Goal: Task Accomplishment & Management: Manage account settings

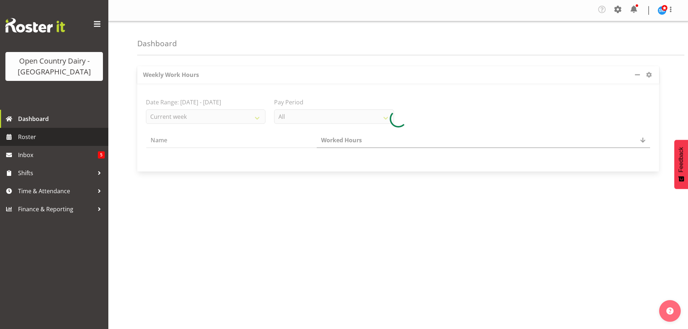
click at [23, 136] on span "Roster" at bounding box center [61, 136] width 87 height 11
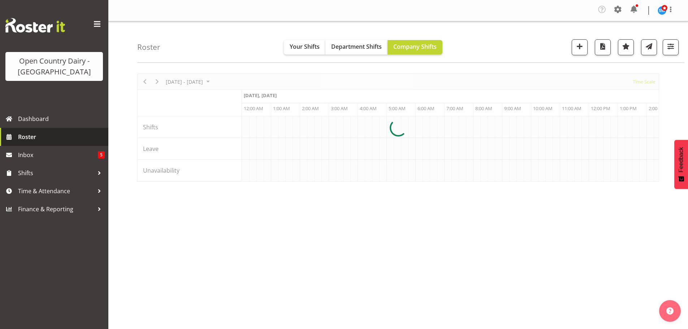
scroll to position [0, 953]
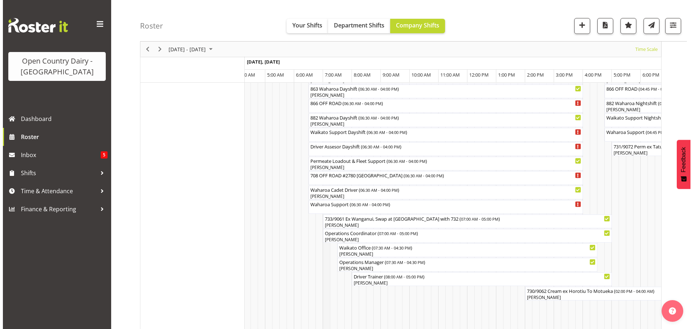
scroll to position [541, 0]
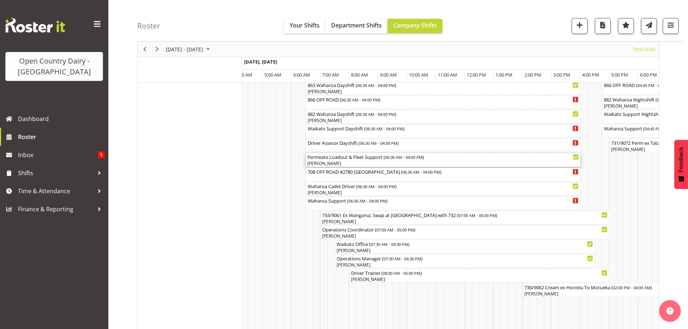
click at [347, 162] on div "[PERSON_NAME]" at bounding box center [442, 163] width 271 height 6
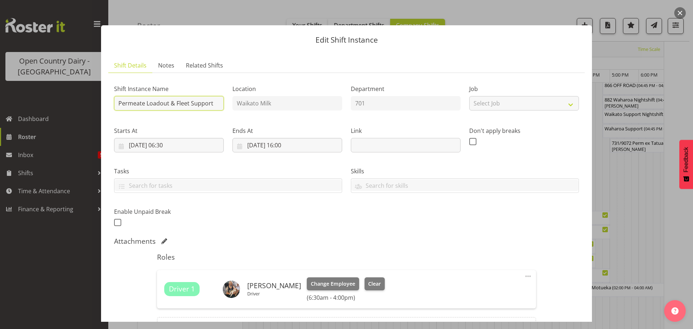
drag, startPoint x: 213, startPoint y: 103, endPoint x: 228, endPoint y: 98, distance: 15.8
click at [219, 101] on input "Permeate Loadout & Fleet Support" at bounding box center [169, 103] width 110 height 14
type input "P"
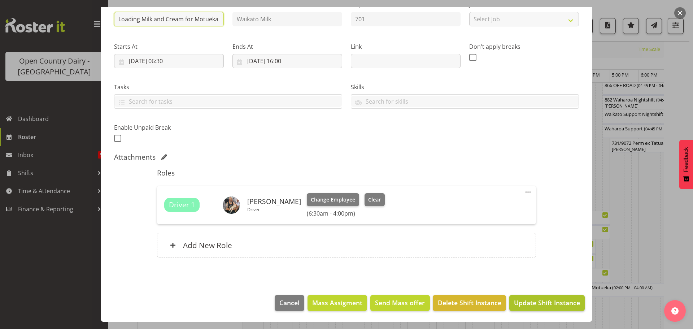
type input "Loading Milk and Cream for Motueka"
click at [541, 300] on span "Update Shift Instance" at bounding box center [547, 302] width 66 height 9
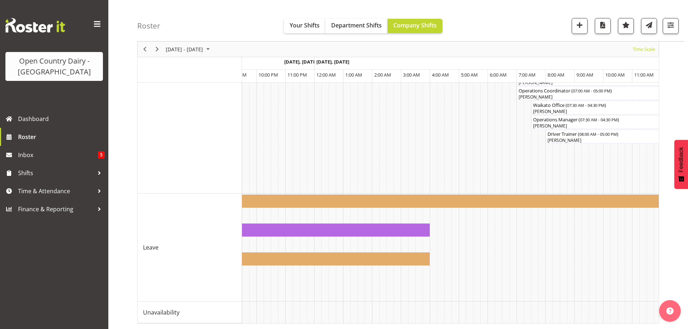
scroll to position [0, 1981]
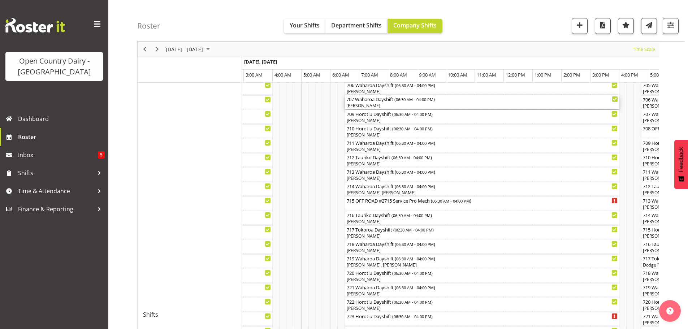
click at [381, 104] on div "[PERSON_NAME]" at bounding box center [481, 106] width 271 height 6
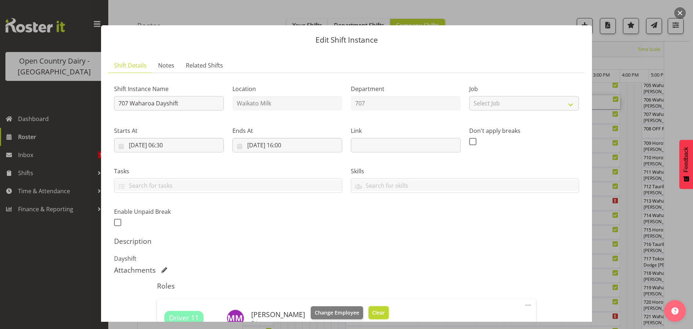
click at [372, 311] on span "Clear" at bounding box center [378, 313] width 13 height 8
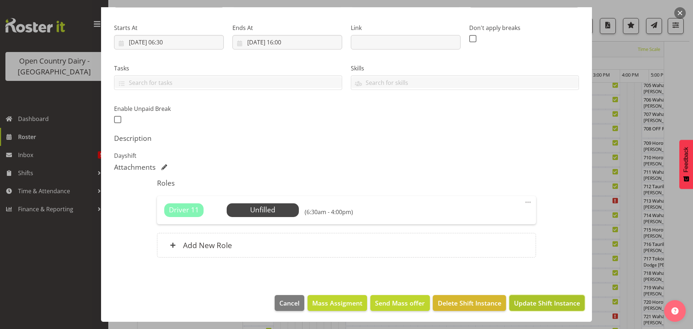
click at [526, 304] on span "Update Shift Instance" at bounding box center [547, 302] width 66 height 9
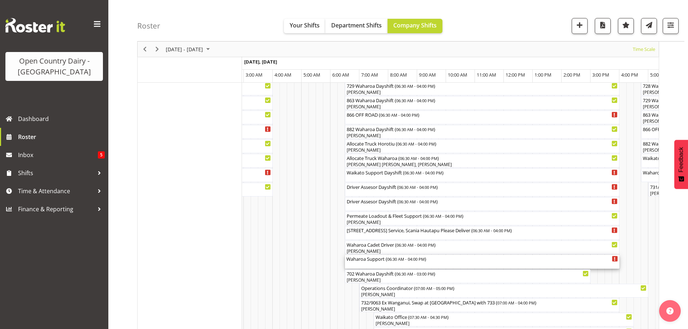
click at [367, 263] on div "Waharoa Support ( 06:30 AM - 04:00 PM )" at bounding box center [481, 262] width 271 height 14
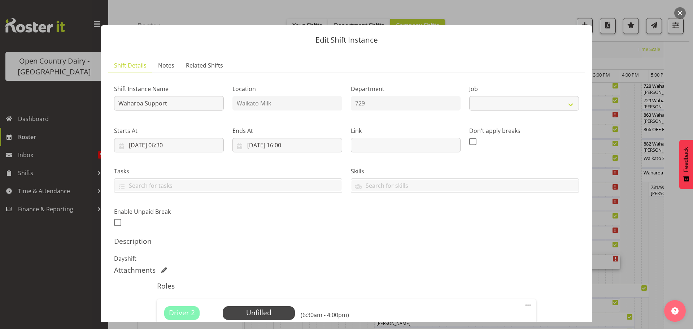
select select "9052"
click at [183, 102] on input "Waharoa Support" at bounding box center [169, 103] width 110 height 14
type input "W"
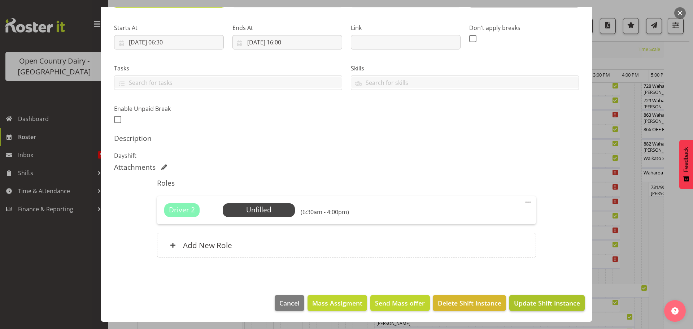
type input "Farm Bridge Assessments"
click at [535, 303] on span "Update Shift Instance" at bounding box center [547, 302] width 66 height 9
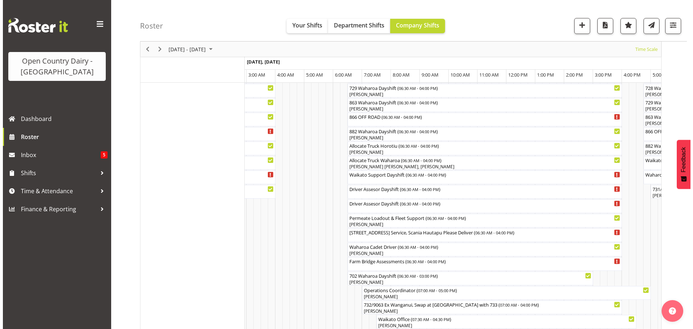
scroll to position [497, 0]
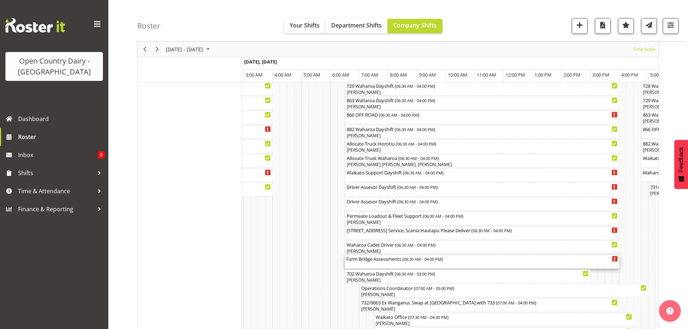
click at [377, 264] on div "Farm Bridge Assessments ( 06:30 AM - 04:00 PM )" at bounding box center [481, 262] width 271 height 14
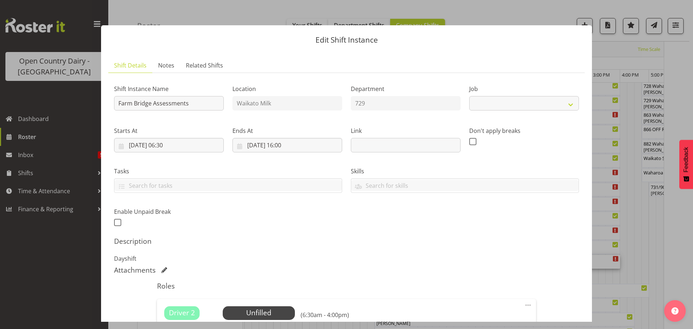
select select "9052"
click at [258, 310] on span "Select Employee" at bounding box center [259, 313] width 54 height 10
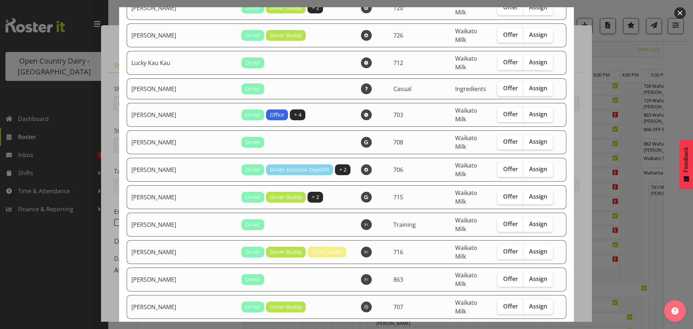
scroll to position [1011, 0]
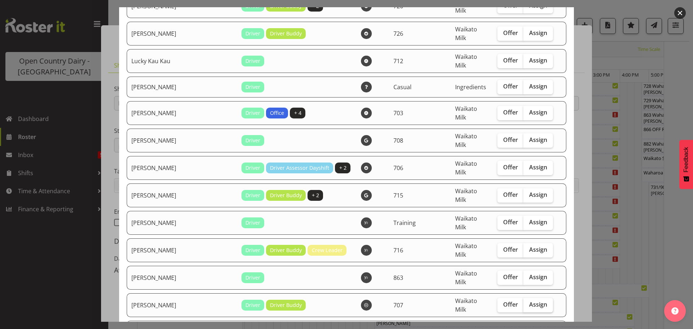
click at [529, 301] on span "Assign" at bounding box center [538, 304] width 18 height 7
click at [523, 302] on input "Assign" at bounding box center [525, 304] width 5 height 5
checkbox input "true"
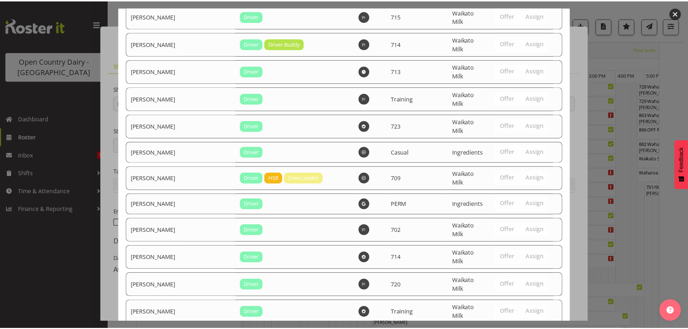
scroll to position [1356, 0]
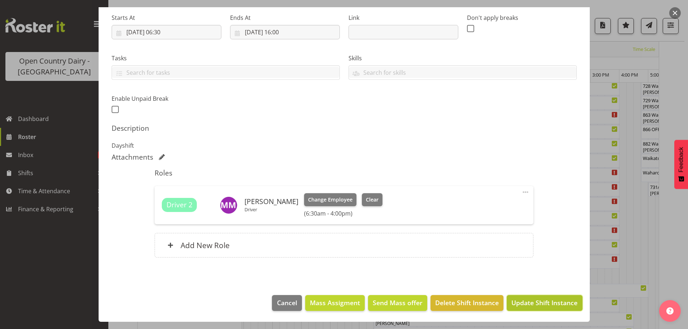
click at [534, 300] on span "Update Shift Instance" at bounding box center [544, 302] width 66 height 9
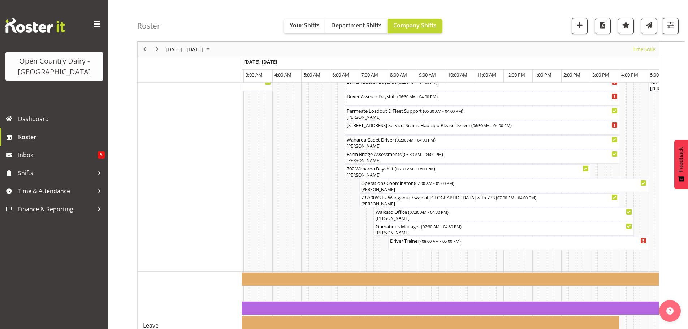
scroll to position [606, 0]
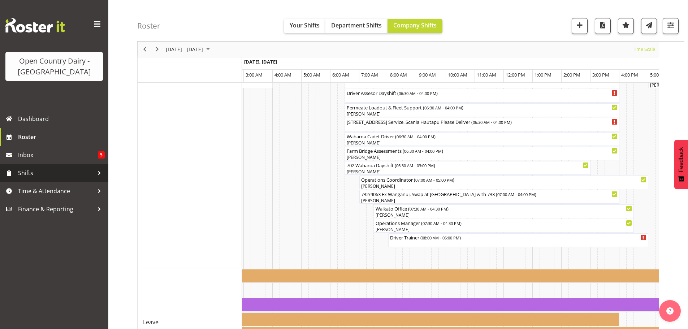
click at [30, 171] on span "Shifts" at bounding box center [56, 172] width 76 height 11
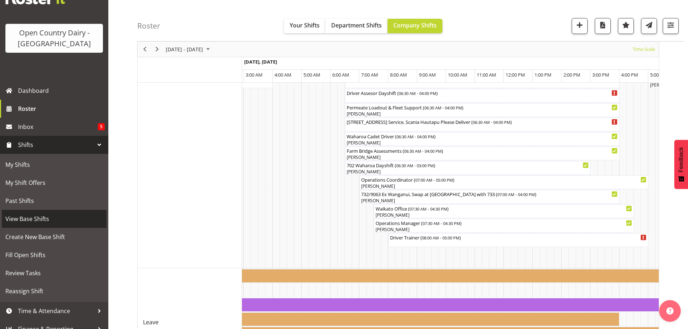
scroll to position [37, 0]
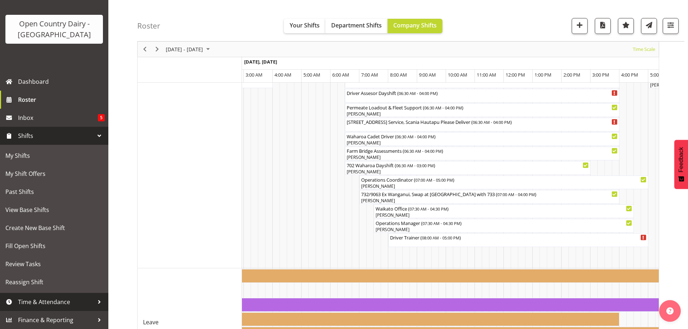
click at [45, 300] on span "Time & Attendance" at bounding box center [56, 301] width 76 height 11
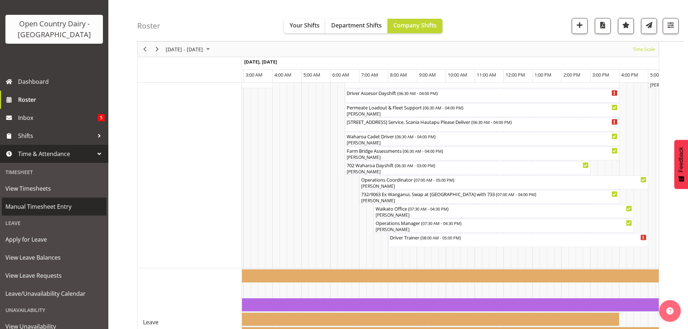
click at [39, 205] on span "Manual Timesheet Entry" at bounding box center [53, 206] width 97 height 11
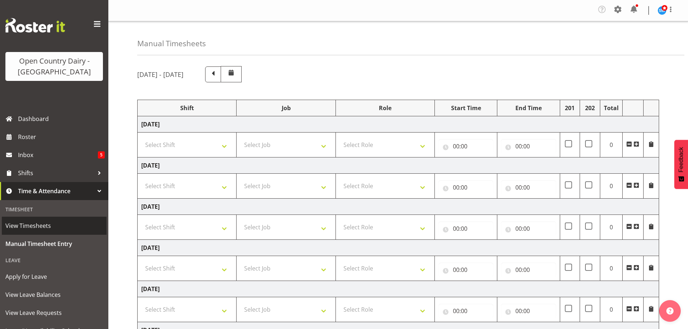
click at [35, 226] on span "View Timesheets" at bounding box center [53, 225] width 97 height 11
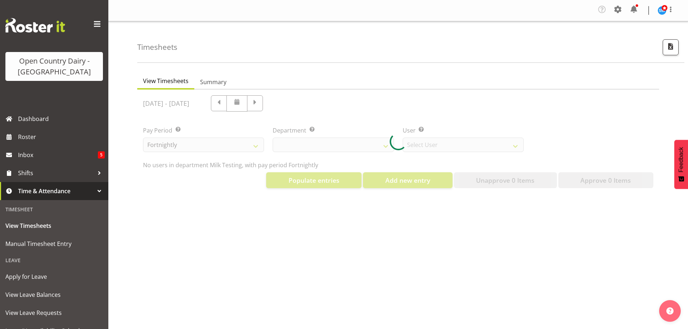
select select "733"
select select "7414"
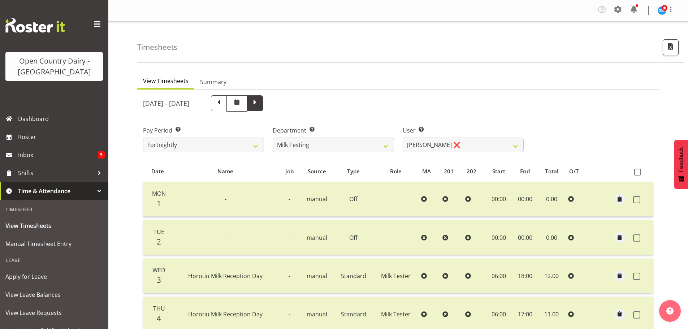
click at [260, 101] on span at bounding box center [254, 102] width 9 height 9
select select
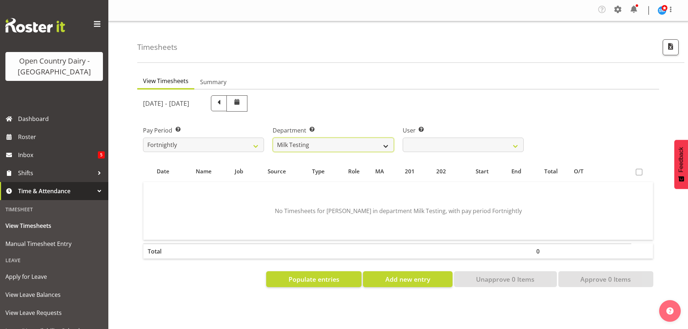
click at [381, 143] on select "701 702 703 704 705 706 707 708 709 710 711 712 713 714 715 716 717 718 719 720" at bounding box center [333, 145] width 121 height 14
select select "756"
click at [273, 138] on select "701 702 703 704 705 706 707 708 709 710 711 712 713 714 715 716 717 718 719 720" at bounding box center [333, 145] width 121 height 14
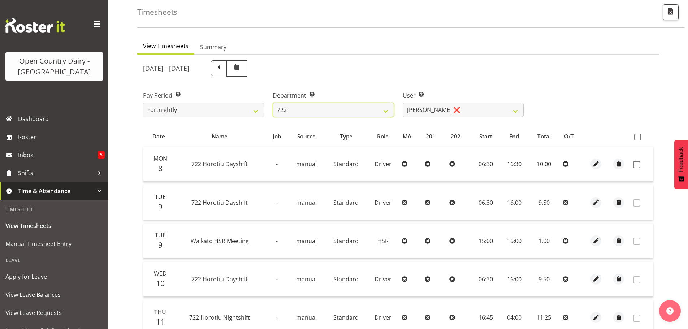
scroll to position [72, 0]
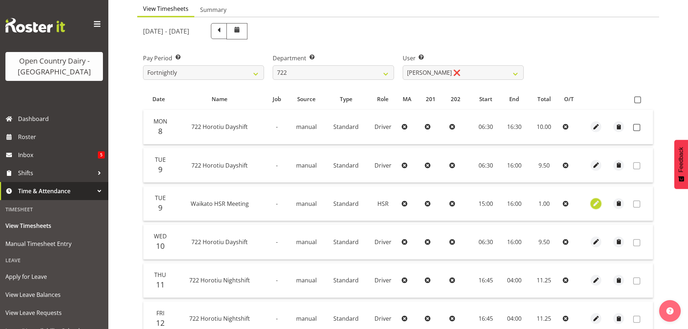
click at [596, 204] on span "button" at bounding box center [596, 203] width 8 height 8
select select "1440"
select select "Standard"
select select "763"
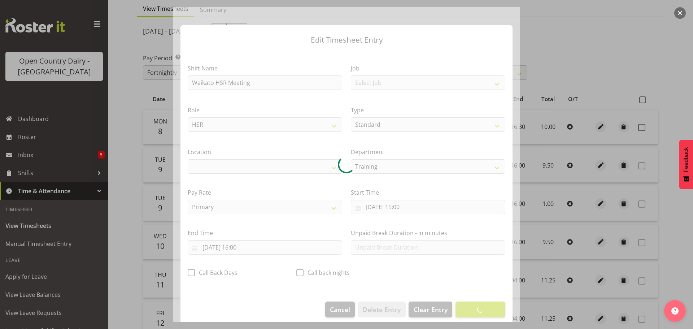
select select "1054"
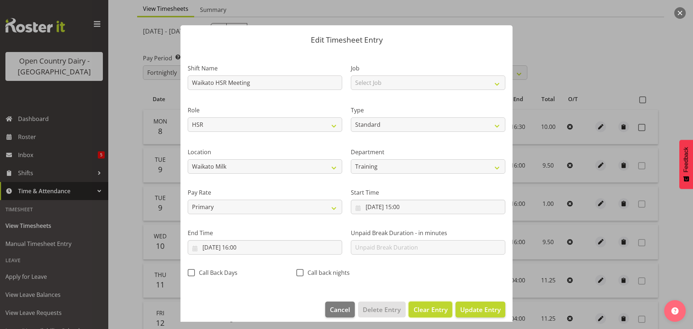
click at [422, 305] on span "Clear Entry" at bounding box center [431, 309] width 34 height 9
select select "Off"
type input "0"
select select
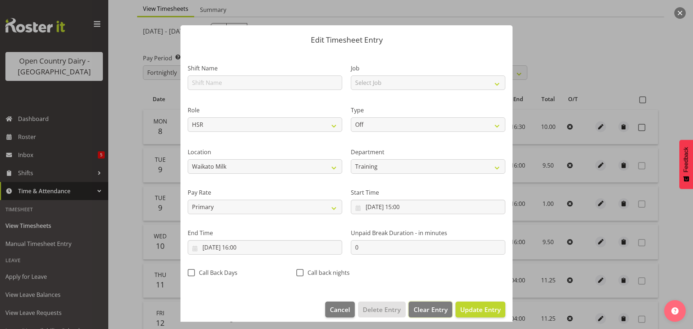
select select
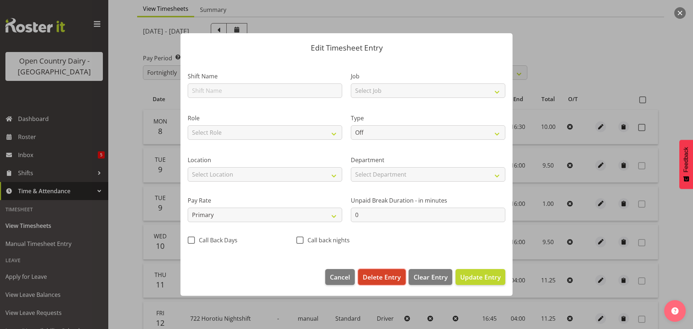
click at [388, 275] on span "Delete Entry" at bounding box center [382, 276] width 38 height 9
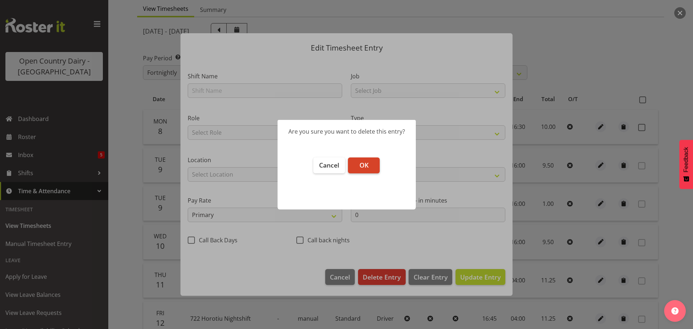
click at [364, 165] on span "OK" at bounding box center [364, 165] width 9 height 9
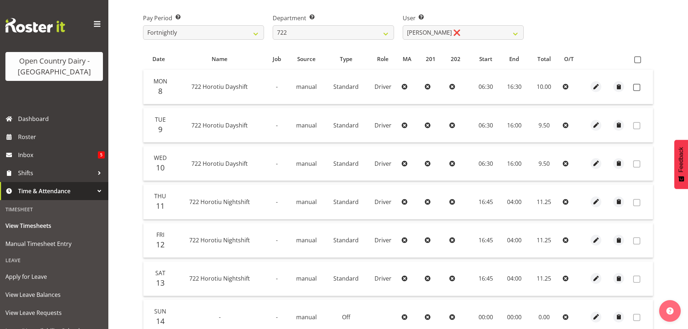
scroll to position [109, 0]
